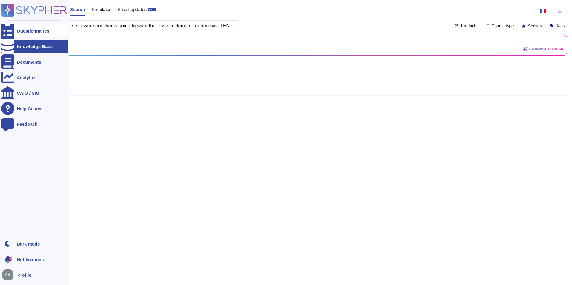
click at [11, 31] on icon at bounding box center [7, 31] width 13 height 18
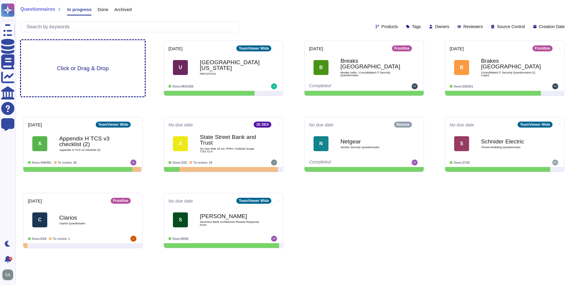
click at [108, 71] on span "Click or Drag & Drop" at bounding box center [83, 69] width 52 height 6
click at [92, 55] on div "Click or Drag & Drop" at bounding box center [83, 68] width 124 height 56
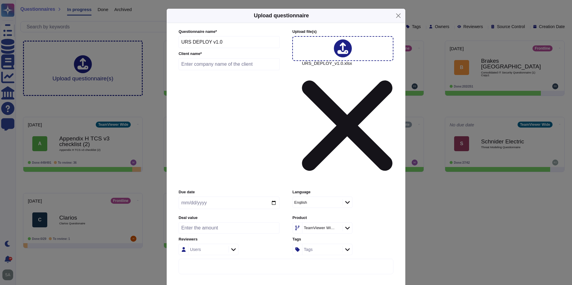
click at [216, 70] on input "text" at bounding box center [229, 64] width 101 height 12
type input "s"
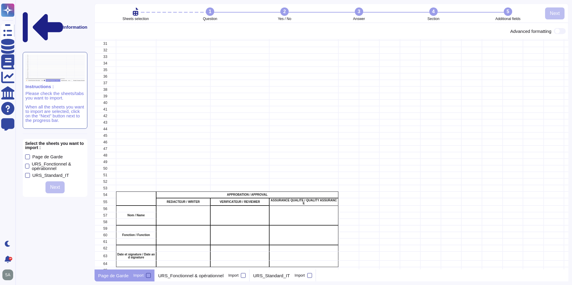
scroll to position [226, 0]
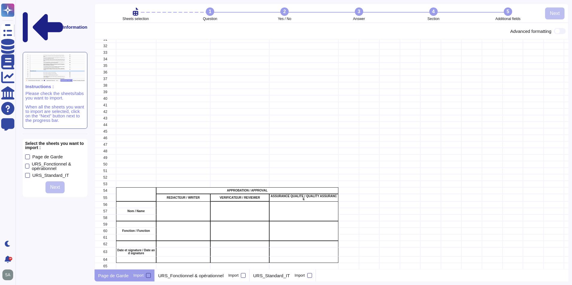
click at [25, 139] on div "Select the sheets you want to import : Page de Garde URS_Fonctionnel & opératio…" at bounding box center [55, 168] width 65 height 58
click at [26, 164] on div at bounding box center [27, 166] width 4 height 5
click at [0, 0] on input "URS_Fonctionnel & opérationnel" at bounding box center [0, 0] width 0 height 0
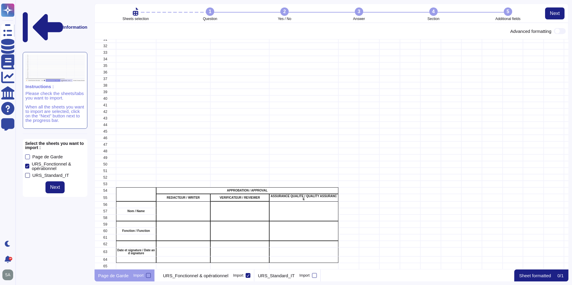
click at [27, 173] on div at bounding box center [27, 175] width 5 height 5
click at [0, 0] on input "URS_Standard_IT" at bounding box center [0, 0] width 0 height 0
click at [61, 182] on button "Next" at bounding box center [54, 188] width 19 height 12
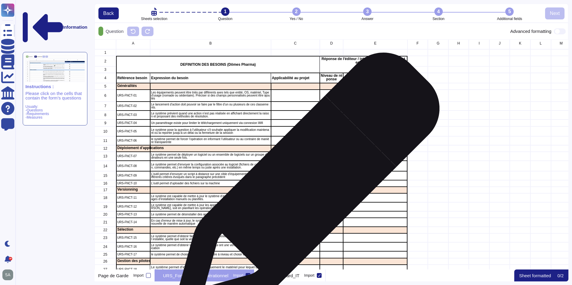
scroll to position [0, 0]
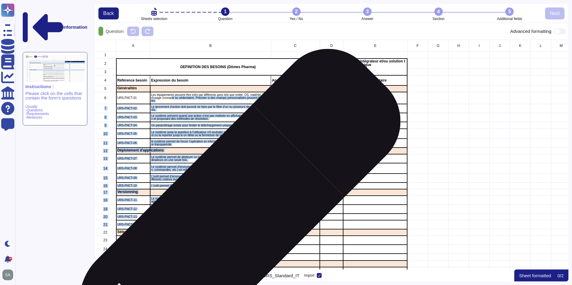
drag, startPoint x: 172, startPoint y: 98, endPoint x: 226, endPoint y: 223, distance: 137.1
click at [226, 223] on div "A B C D E F G H I J K L M N O P Q R S 1 2 DEFINITION DES BESOINS (Dômes Pharma)…" at bounding box center [484, 250] width 779 height 421
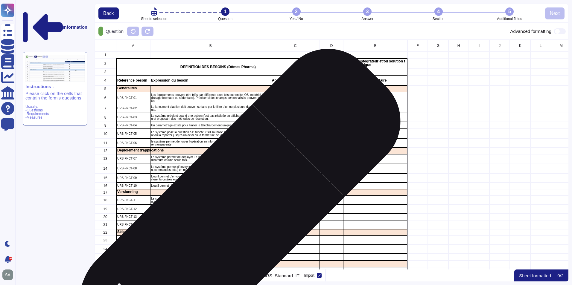
click at [200, 95] on p "Les équipements peuvent être triés par différents axes tels que entité, OS, mat…" at bounding box center [210, 98] width 119 height 9
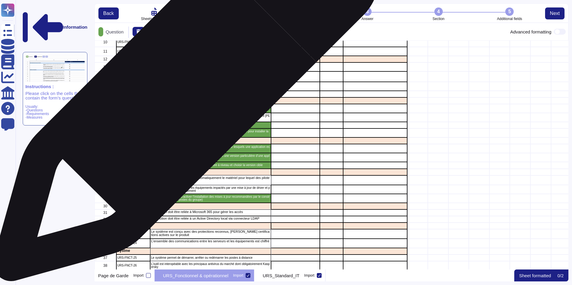
scroll to position [90, 0]
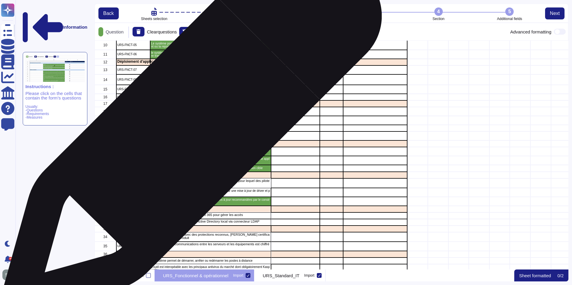
click at [189, 129] on p "Le système permet de désinstaller des applications" at bounding box center [210, 128] width 119 height 3
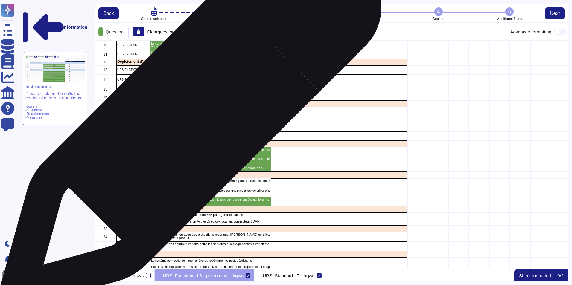
click at [188, 121] on p "Le système est capable de mettre à jour les applications à distance soit en lan…" at bounding box center [210, 121] width 119 height 6
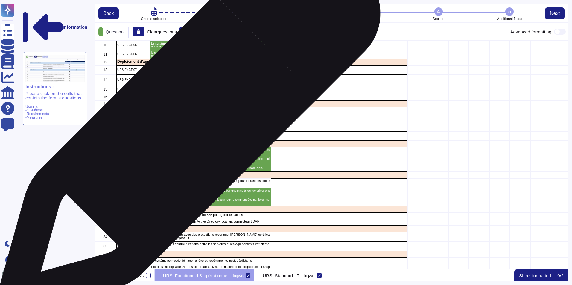
click at [186, 127] on p "Le système permet de désinstaller des applications" at bounding box center [210, 128] width 119 height 3
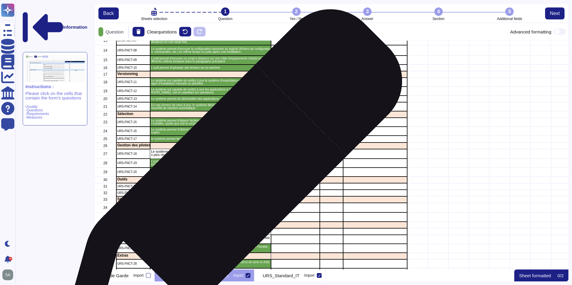
scroll to position [150, 0]
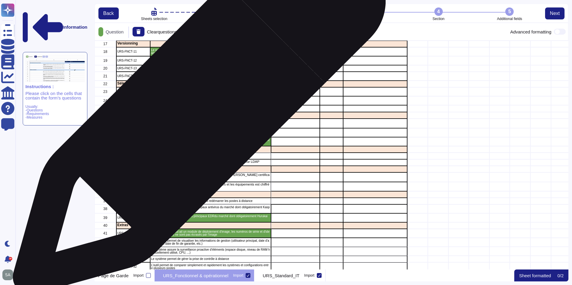
click at [196, 108] on p "le système permet de choisir facilement de mettre à niveau et choisir la versio…" at bounding box center [210, 108] width 119 height 3
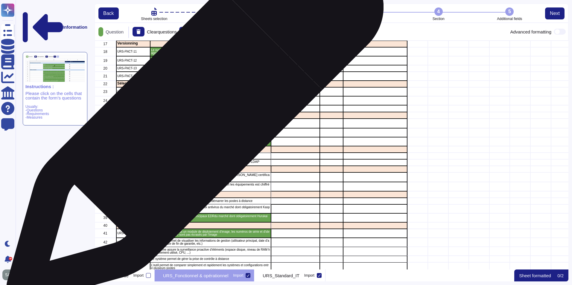
click at [192, 121] on p "Le système permet d’identifier automatiquement le matériel pour lequel des pilo…" at bounding box center [210, 123] width 119 height 7
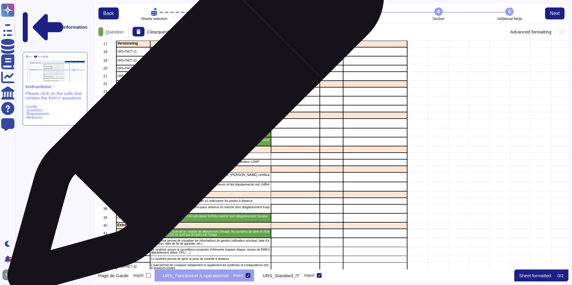
click at [193, 108] on p "le système permet de choisir facilement de mettre à niveau et choisir la versio…" at bounding box center [210, 108] width 119 height 3
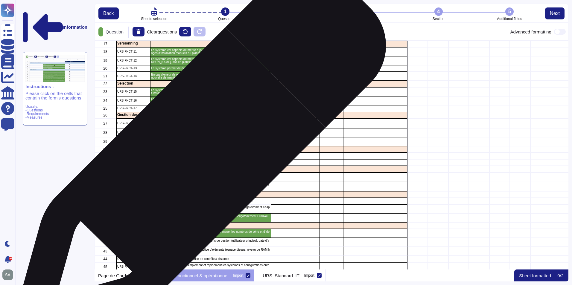
click at [197, 156] on p "La solution doit être reliée à Microsoft 365 pour gérer les accès" at bounding box center [210, 155] width 119 height 3
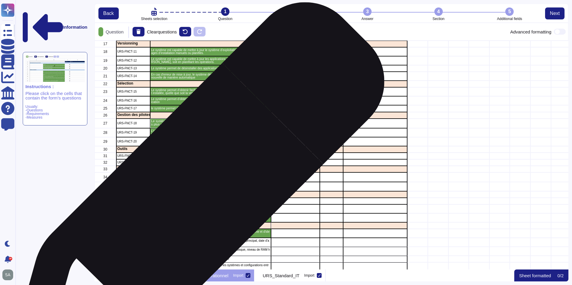
click at [195, 193] on div "grid" at bounding box center [210, 194] width 121 height 7
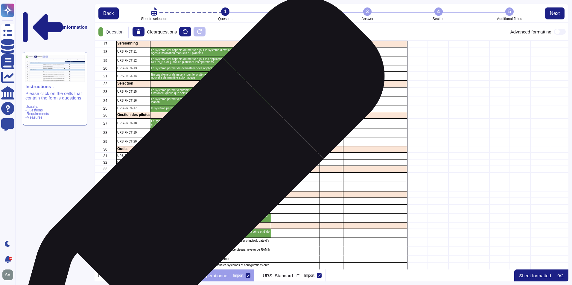
click at [195, 186] on p "L’ensemble des communications entre les serveurs et les équipements est chiffré" at bounding box center [210, 184] width 119 height 3
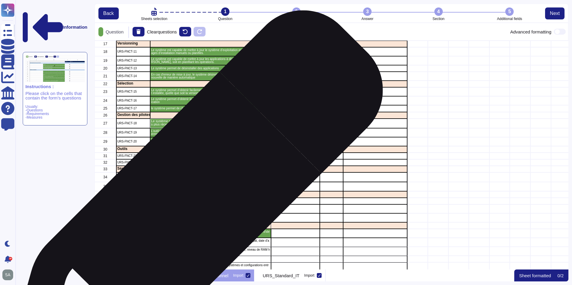
click at [191, 203] on p "Le système permet de démarrer, arrêter ou redémarrer les postes à distance" at bounding box center [210, 201] width 119 height 3
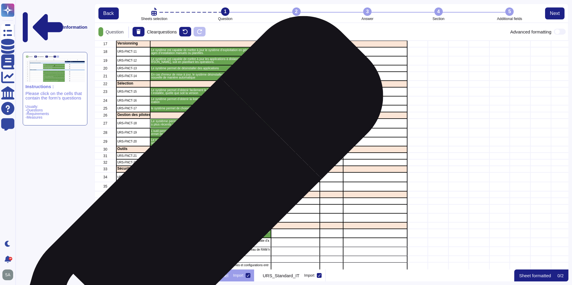
click at [192, 208] on p "L'outil est interopéable avec les principaux antivirus du marché dont obligatoi…" at bounding box center [210, 209] width 119 height 6
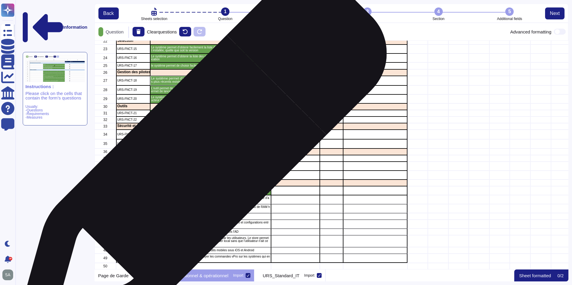
scroll to position [197, 0]
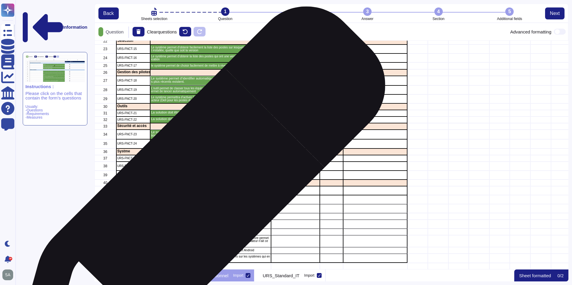
click at [196, 204] on div "Le système assure la surveillance proactive d’éléments (espace disque, niveau d…" at bounding box center [210, 208] width 121 height 9
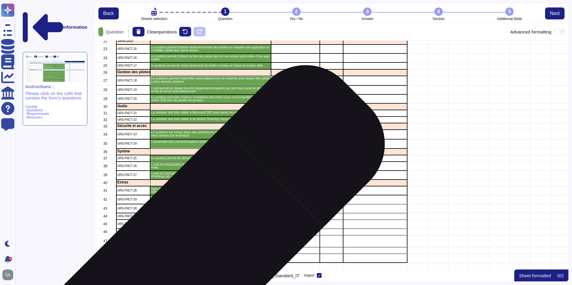
click at [195, 255] on p "Le système est capable d’utiliser et envoyer les commandes vPro sur les système…" at bounding box center [210, 258] width 119 height 6
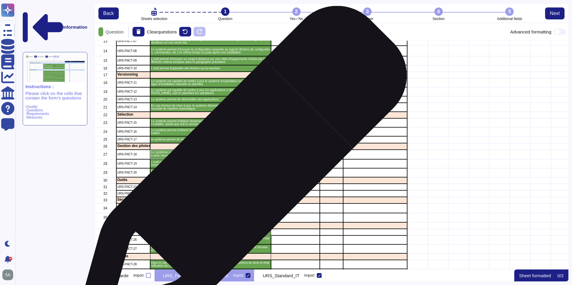
scroll to position [0, 0]
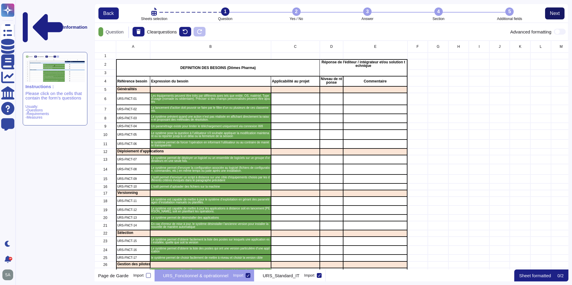
click at [555, 17] on button "Next" at bounding box center [554, 13] width 19 height 12
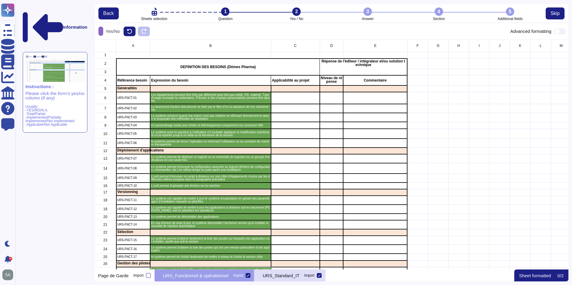
click at [287, 276] on p "URS_Standard_IT" at bounding box center [281, 276] width 37 height 4
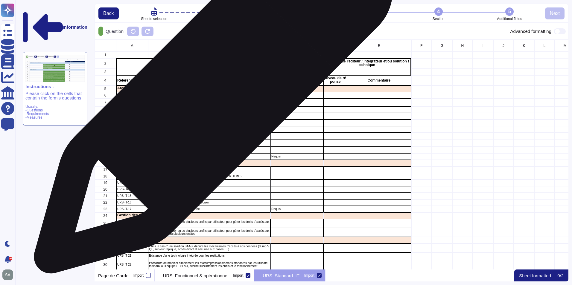
click at [211, 98] on div "Disponibilité de l'application en version OnPremise" at bounding box center [209, 95] width 122 height 7
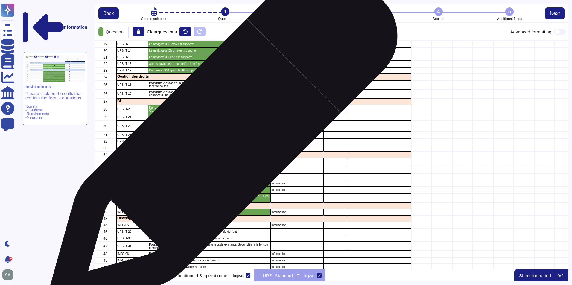
scroll to position [120, 0]
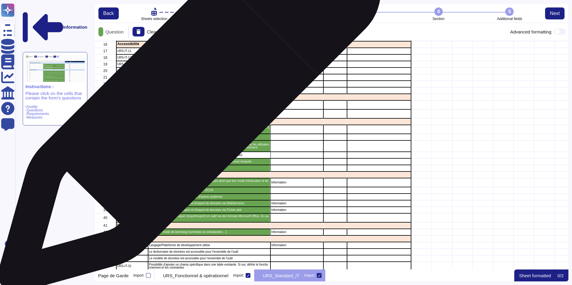
click at [187, 103] on p "Possibilité d'associer un ou plusieurs profils par utilisateur pour gérer les d…" at bounding box center [209, 105] width 121 height 6
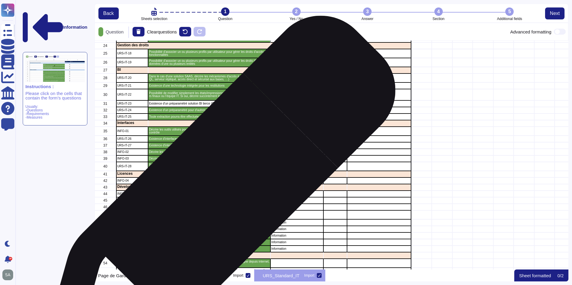
scroll to position [100, 0]
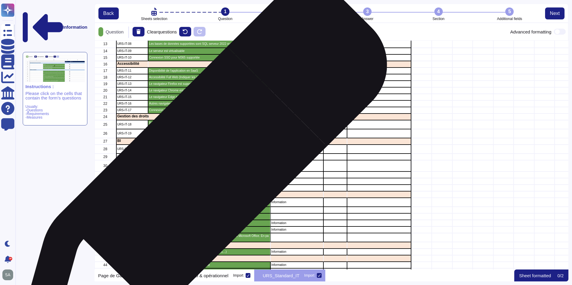
click at [200, 175] on p "Existence d'un préparamétré solution BI tierce (Qlik/Power BI/Tableau)" at bounding box center [209, 174] width 121 height 3
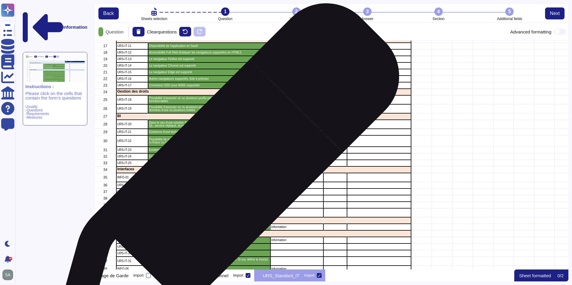
scroll to position [190, 0]
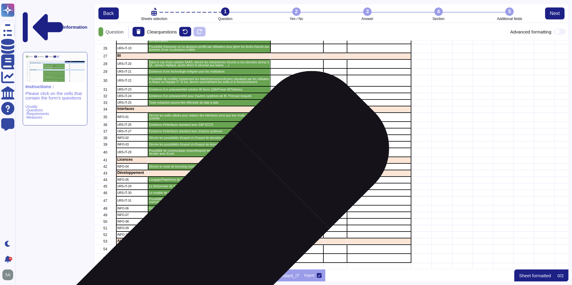
click at [204, 257] on p "L'aide est disponible en français et en anglais. [PERSON_NAME] langues pour les…" at bounding box center [209, 258] width 121 height 6
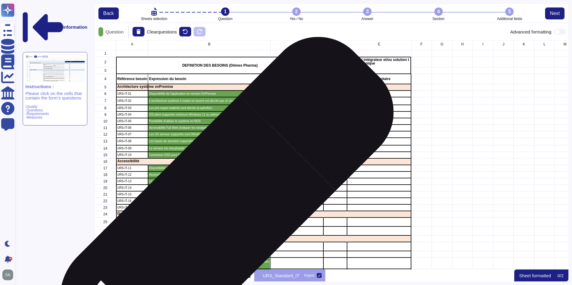
scroll to position [0, 0]
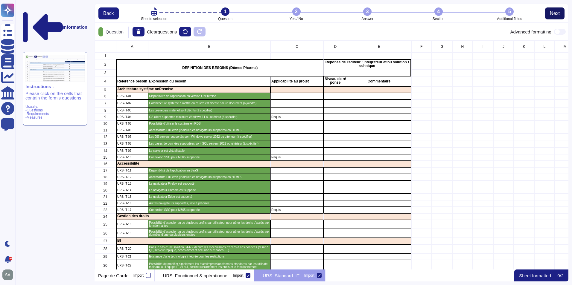
click at [549, 12] on button "Next" at bounding box center [554, 13] width 19 height 12
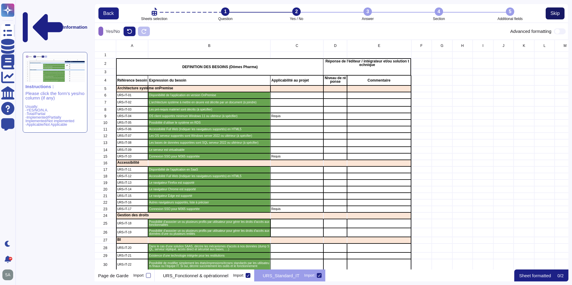
scroll to position [226, 469]
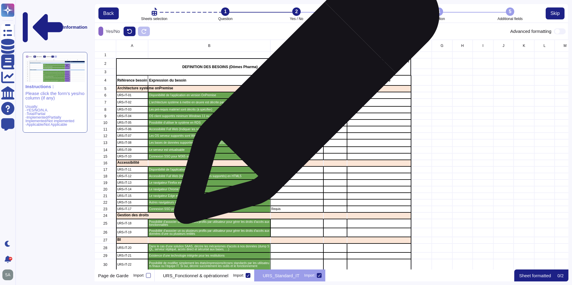
click at [304, 95] on div "grid" at bounding box center [296, 95] width 53 height 7
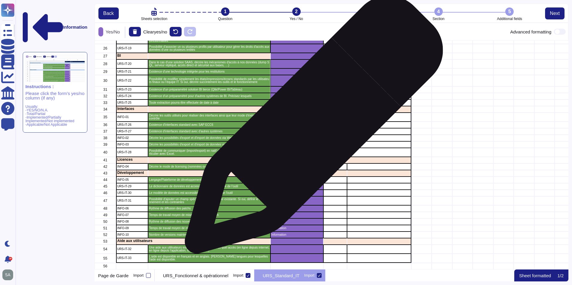
scroll to position [190, 0]
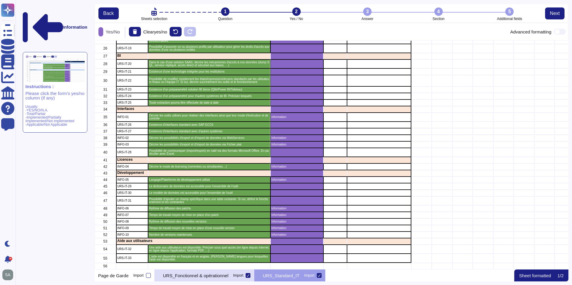
click at [224, 277] on p "URS_Fonctionnel & opérationnel" at bounding box center [195, 276] width 65 height 4
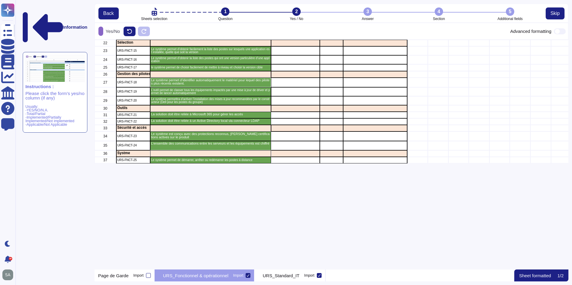
scroll to position [5, 5]
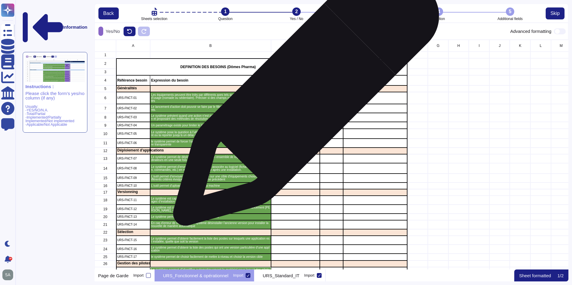
click at [304, 96] on div "grid" at bounding box center [295, 98] width 49 height 12
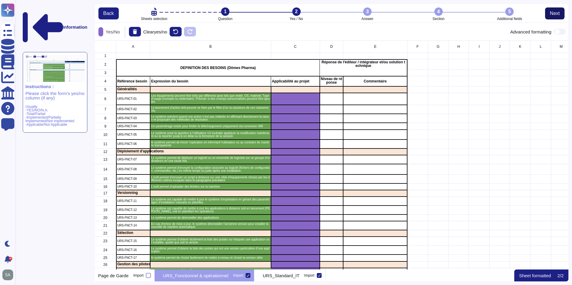
click at [556, 13] on span "Next" at bounding box center [555, 13] width 10 height 5
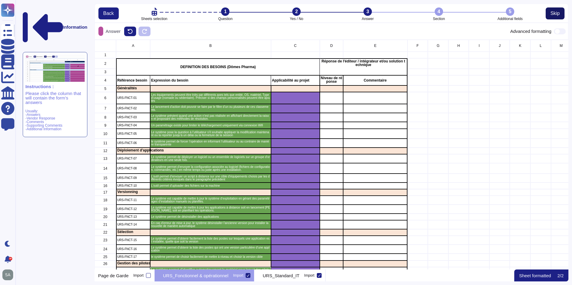
scroll to position [226, 469]
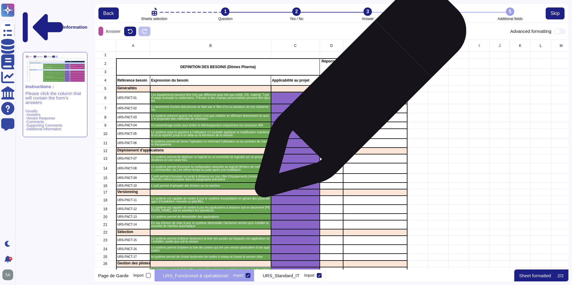
click at [358, 95] on div "grid" at bounding box center [375, 98] width 64 height 12
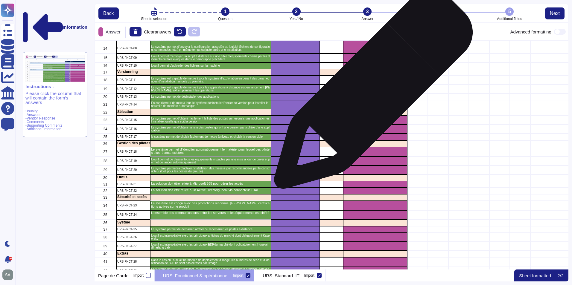
scroll to position [120, 0]
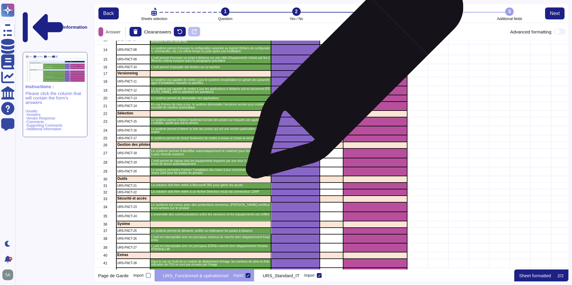
click at [352, 73] on div "grid" at bounding box center [375, 74] width 64 height 7
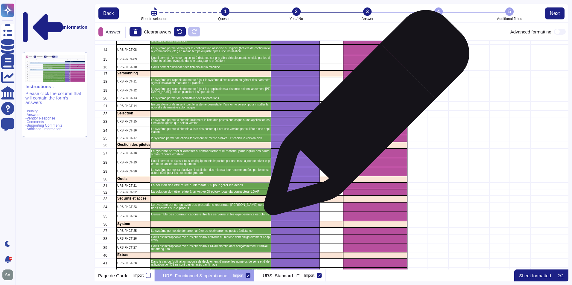
click at [364, 116] on div "grid" at bounding box center [375, 114] width 64 height 7
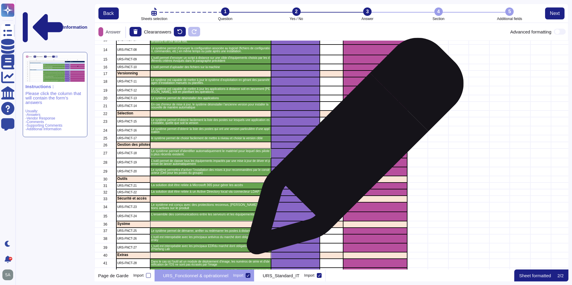
click at [353, 149] on div "grid" at bounding box center [375, 154] width 64 height 10
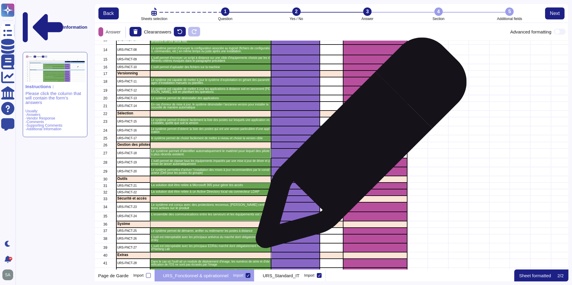
click at [359, 146] on div "grid" at bounding box center [375, 145] width 64 height 7
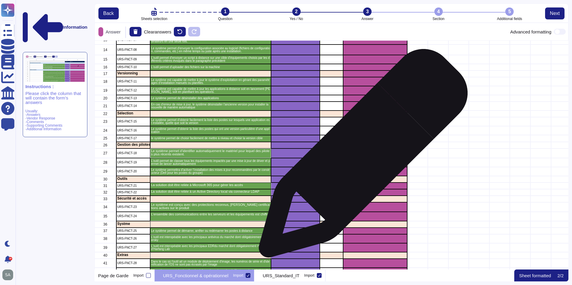
click at [361, 156] on div "grid" at bounding box center [375, 154] width 64 height 10
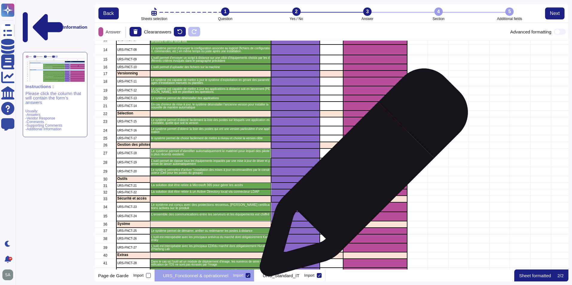
click at [361, 176] on div "grid" at bounding box center [375, 171] width 64 height 9
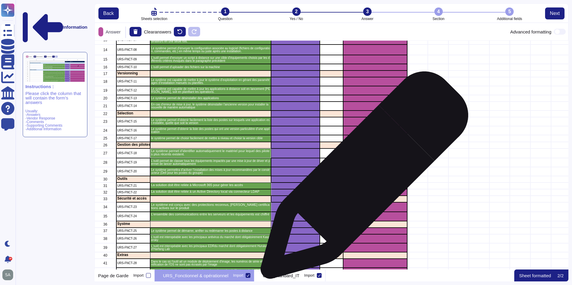
click at [362, 178] on div "grid" at bounding box center [375, 179] width 64 height 7
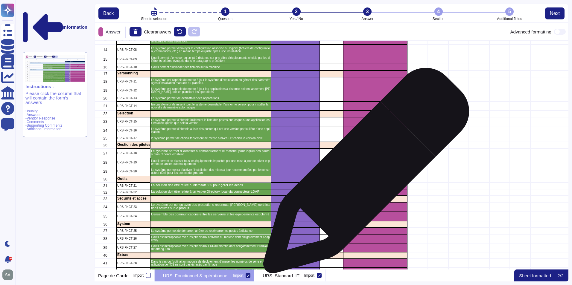
click at [364, 173] on div "grid" at bounding box center [375, 171] width 64 height 9
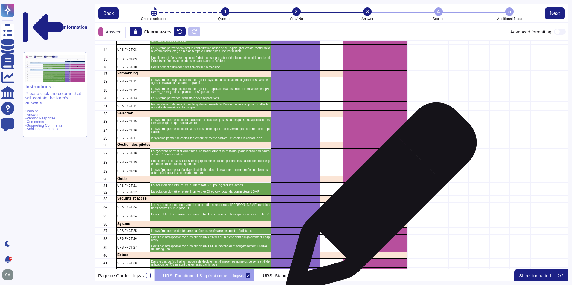
click at [379, 201] on div "grid" at bounding box center [375, 199] width 64 height 7
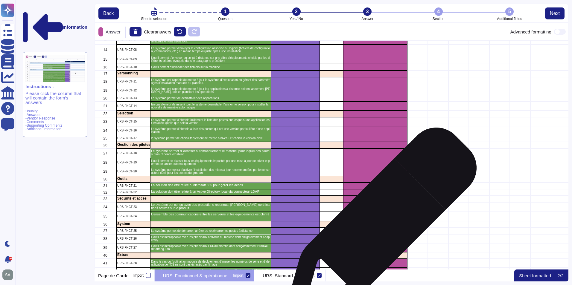
click at [379, 226] on div "grid" at bounding box center [375, 224] width 64 height 7
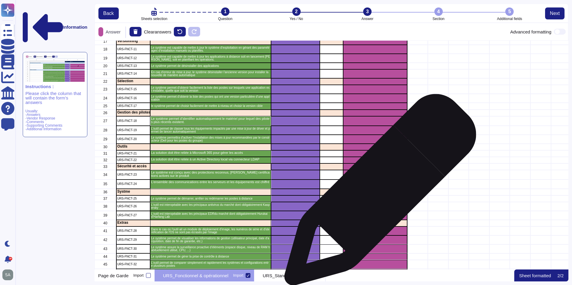
scroll to position [197, 0]
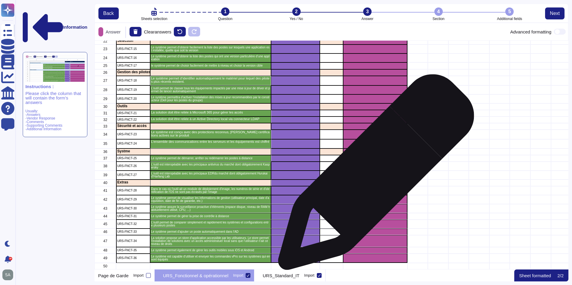
click at [374, 180] on div "grid" at bounding box center [375, 183] width 64 height 7
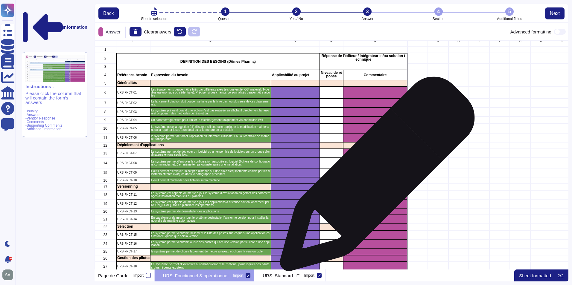
scroll to position [0, 0]
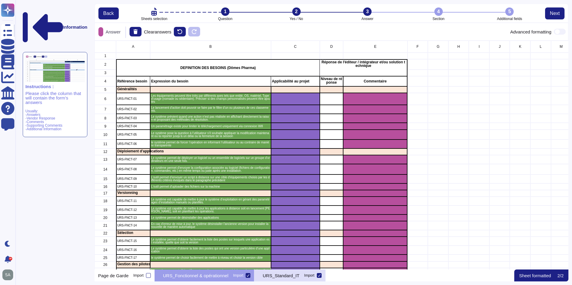
click at [277, 275] on p "URS_Standard_IT" at bounding box center [281, 276] width 37 height 4
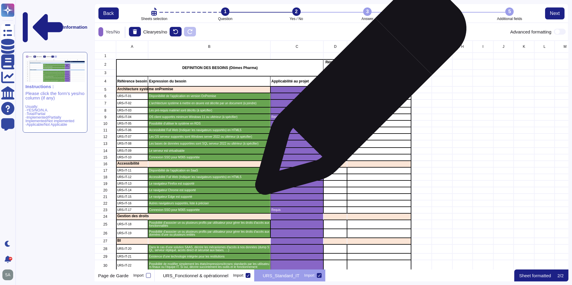
click at [358, 92] on div "grid" at bounding box center [379, 89] width 64 height 7
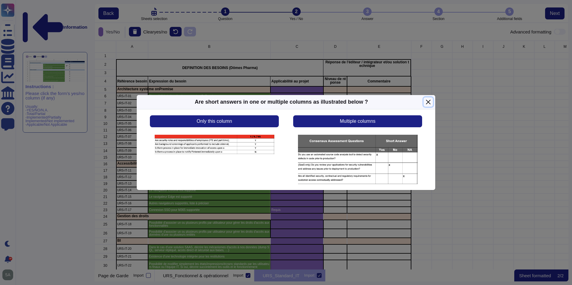
click at [427, 103] on button "Close" at bounding box center [428, 102] width 9 height 9
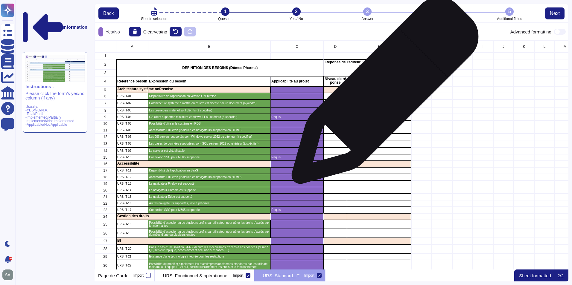
click at [383, 93] on div "grid" at bounding box center [379, 96] width 64 height 7
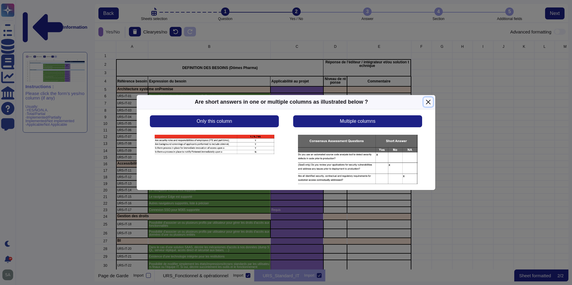
click at [428, 103] on button "Close" at bounding box center [428, 102] width 9 height 9
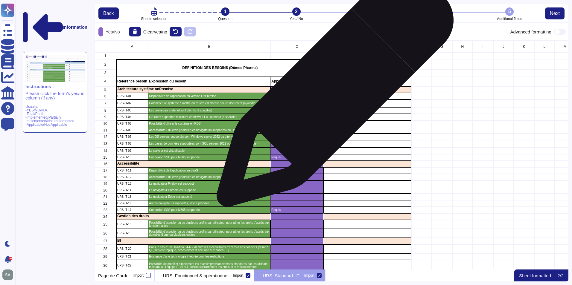
click at [333, 92] on div "grid" at bounding box center [335, 89] width 24 height 7
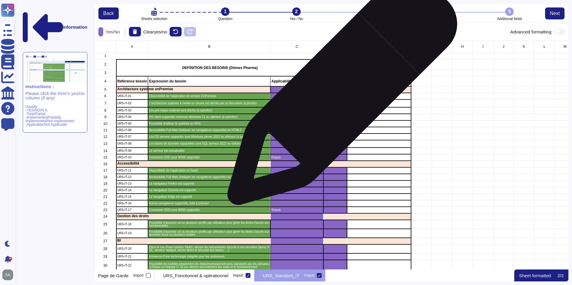
click at [340, 93] on div "grid" at bounding box center [335, 96] width 24 height 7
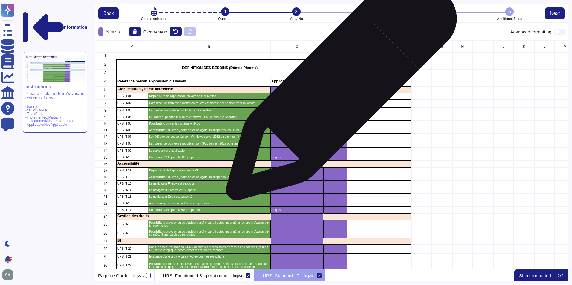
click at [345, 90] on icon "grid" at bounding box center [345, 90] width 0 height 0
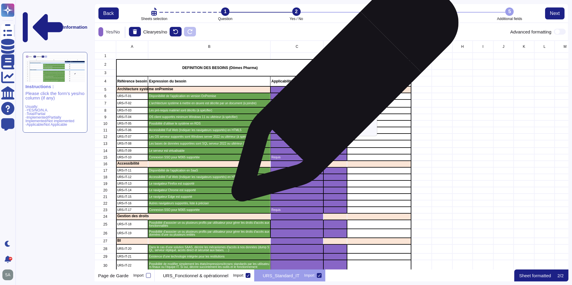
click at [345, 100] on icon "grid" at bounding box center [412, 167] width 134 height 134
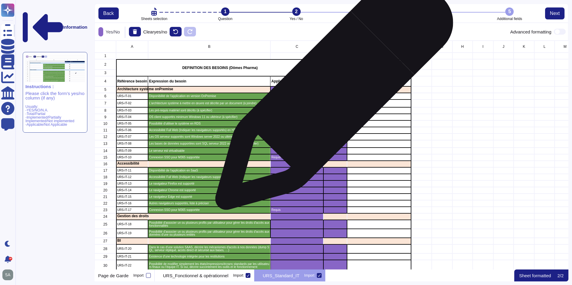
drag, startPoint x: 332, startPoint y: 94, endPoint x: 333, endPoint y: 98, distance: 3.4
click at [332, 95] on div "grid" at bounding box center [335, 96] width 24 height 7
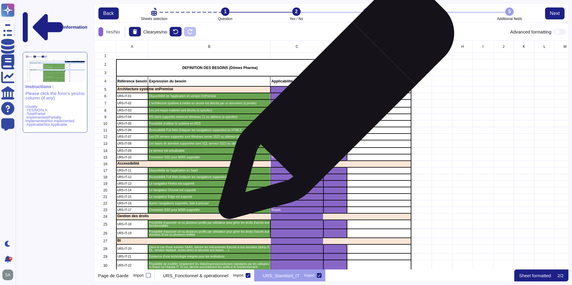
drag, startPoint x: 335, startPoint y: 109, endPoint x: 335, endPoint y: 114, distance: 4.2
click at [335, 112] on div "grid" at bounding box center [335, 110] width 24 height 7
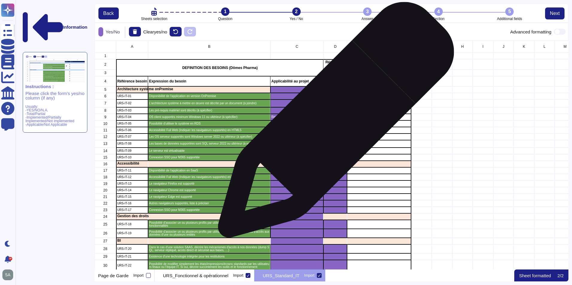
drag, startPoint x: 334, startPoint y: 123, endPoint x: 334, endPoint y: 159, distance: 36.5
click at [334, 124] on div "grid" at bounding box center [335, 124] width 24 height 7
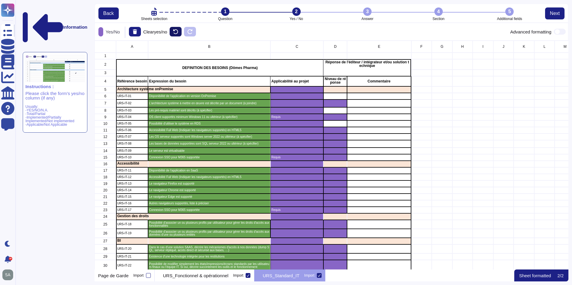
click at [178, 33] on icon at bounding box center [175, 31] width 5 height 5
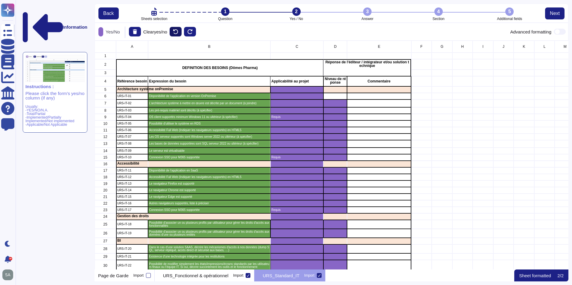
click at [178, 33] on icon at bounding box center [175, 31] width 5 height 5
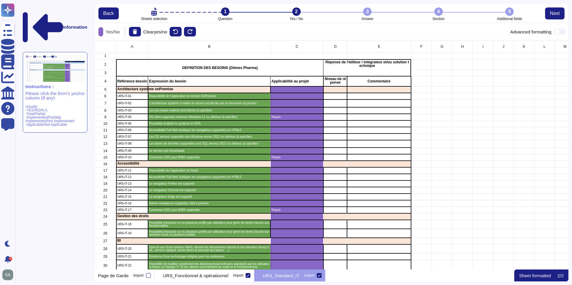
click at [115, 31] on p "Yes/No" at bounding box center [111, 32] width 17 height 4
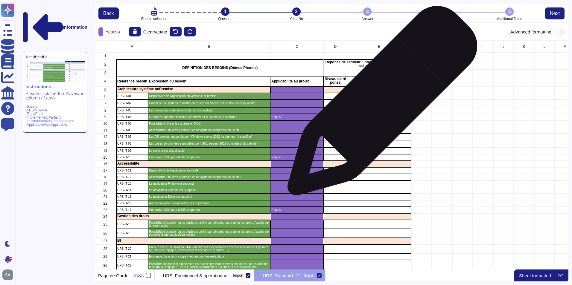
click at [380, 104] on div "grid" at bounding box center [379, 104] width 64 height 8
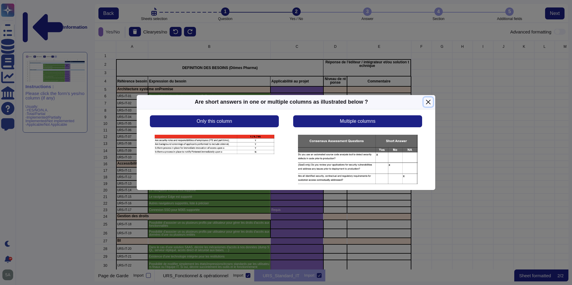
click at [429, 100] on button "Close" at bounding box center [428, 102] width 9 height 9
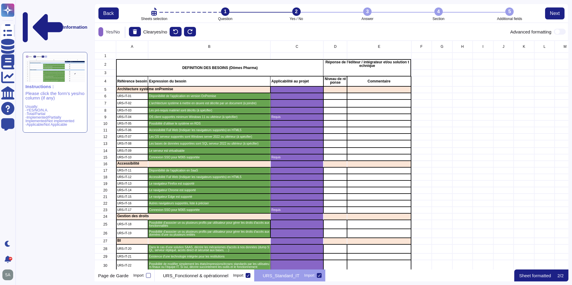
scroll to position [5, 5]
click at [553, 19] on button "Next" at bounding box center [554, 13] width 19 height 12
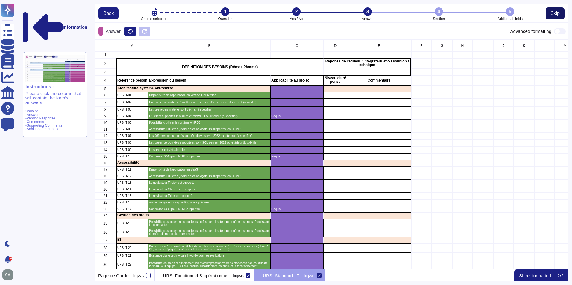
scroll to position [226, 469]
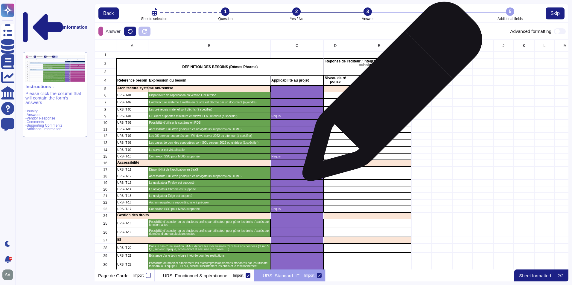
click at [390, 95] on div "grid" at bounding box center [379, 95] width 64 height 7
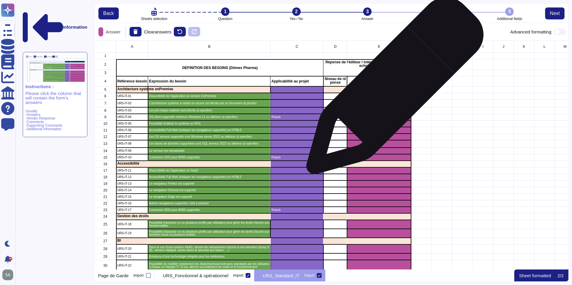
click at [392, 89] on div "grid" at bounding box center [379, 89] width 64 height 7
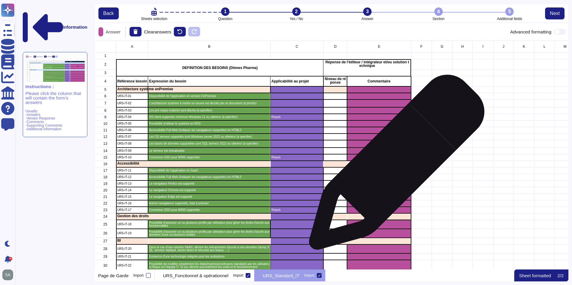
click at [394, 165] on div "grid" at bounding box center [379, 164] width 64 height 7
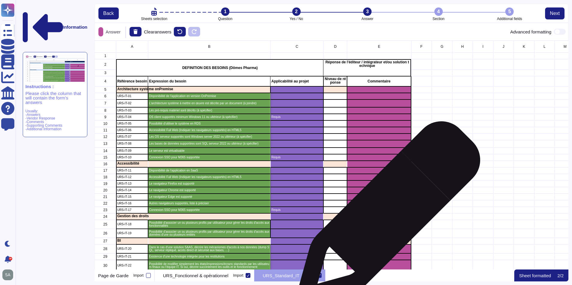
click at [386, 216] on div "grid" at bounding box center [379, 217] width 64 height 7
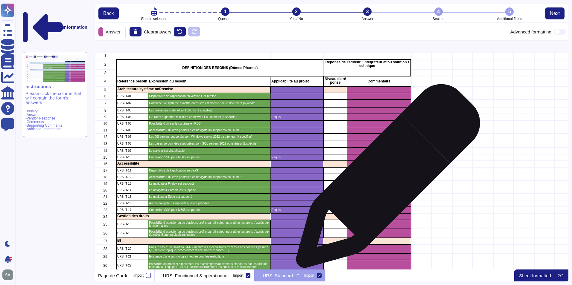
scroll to position [90, 0]
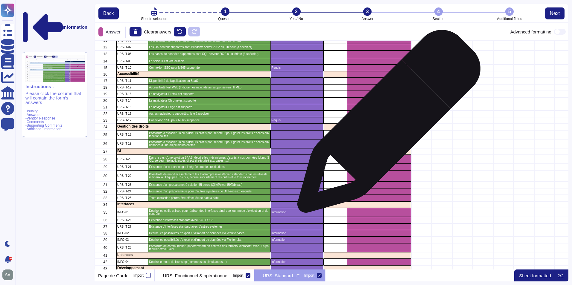
click at [386, 124] on div "grid" at bounding box center [379, 127] width 64 height 7
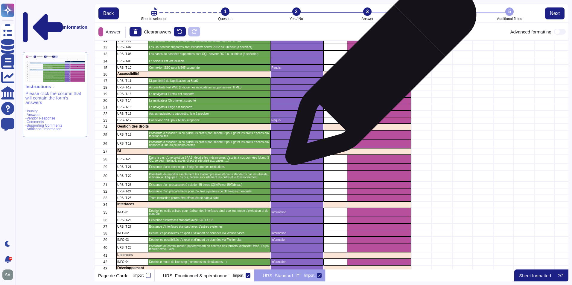
click at [378, 73] on div "grid" at bounding box center [379, 74] width 64 height 7
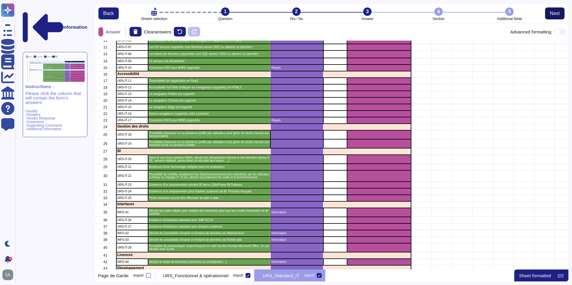
click at [562, 12] on button "Next" at bounding box center [554, 13] width 19 height 12
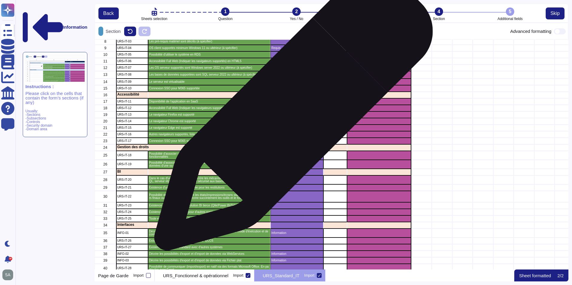
scroll to position [0, 0]
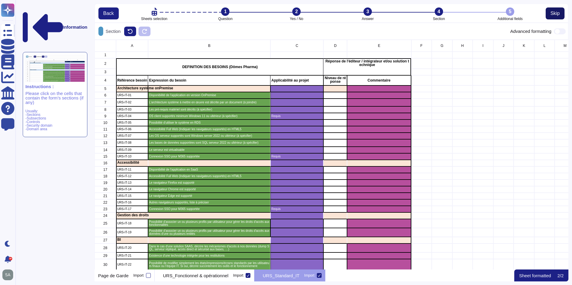
click at [554, 16] on span "Skip" at bounding box center [554, 13] width 9 height 5
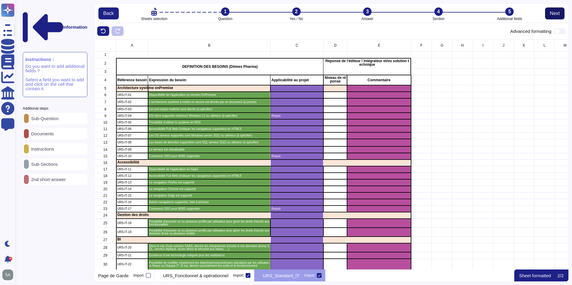
scroll to position [226, 469]
click at [553, 13] on span "Next" at bounding box center [555, 13] width 10 height 5
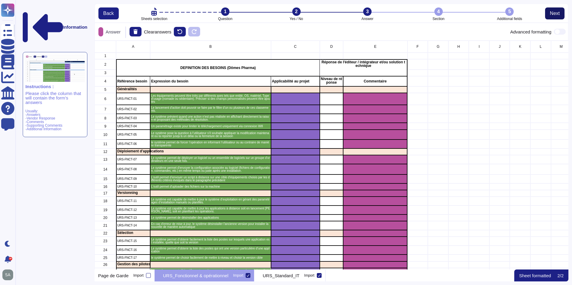
scroll to position [225, 469]
click at [553, 13] on span "Next" at bounding box center [555, 13] width 10 height 5
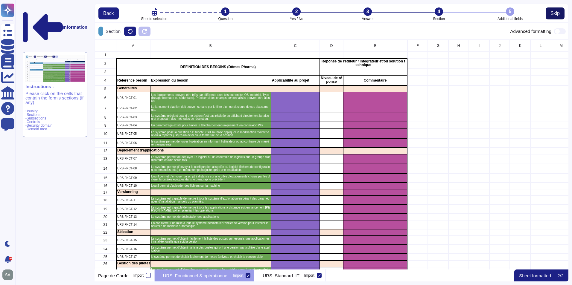
scroll to position [226, 469]
click at [553, 13] on span "Skip" at bounding box center [554, 13] width 9 height 5
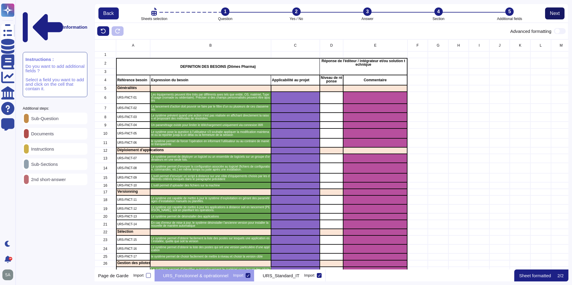
scroll to position [226, 469]
click at [553, 13] on span "Next" at bounding box center [555, 13] width 10 height 5
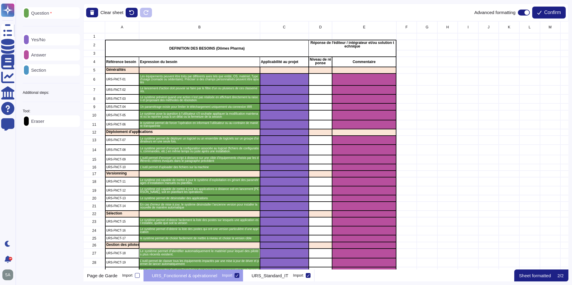
scroll to position [244, 481]
click at [553, 13] on span "Confirm" at bounding box center [552, 12] width 17 height 5
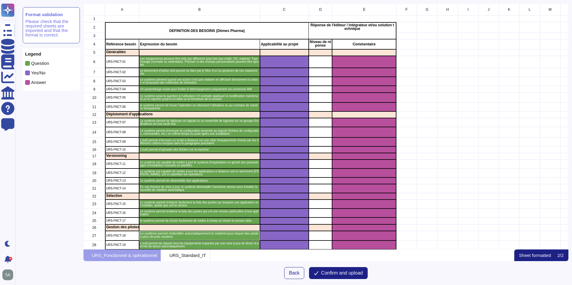
scroll to position [242, 481]
click at [357, 272] on span "Confirm and upload" at bounding box center [342, 273] width 42 height 5
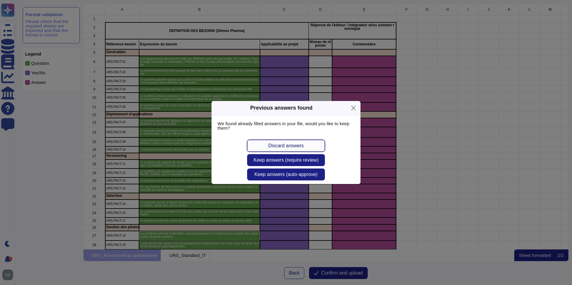
click at [306, 147] on button "Discard answers" at bounding box center [286, 146] width 78 height 12
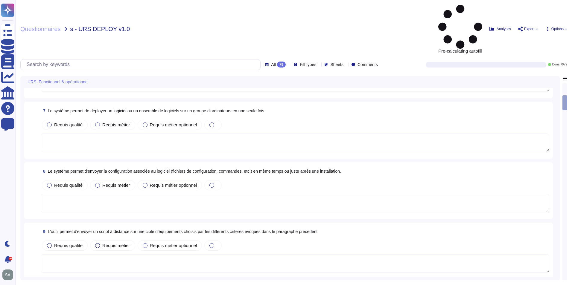
scroll to position [359, 0]
